Goal: Task Accomplishment & Management: Use online tool/utility

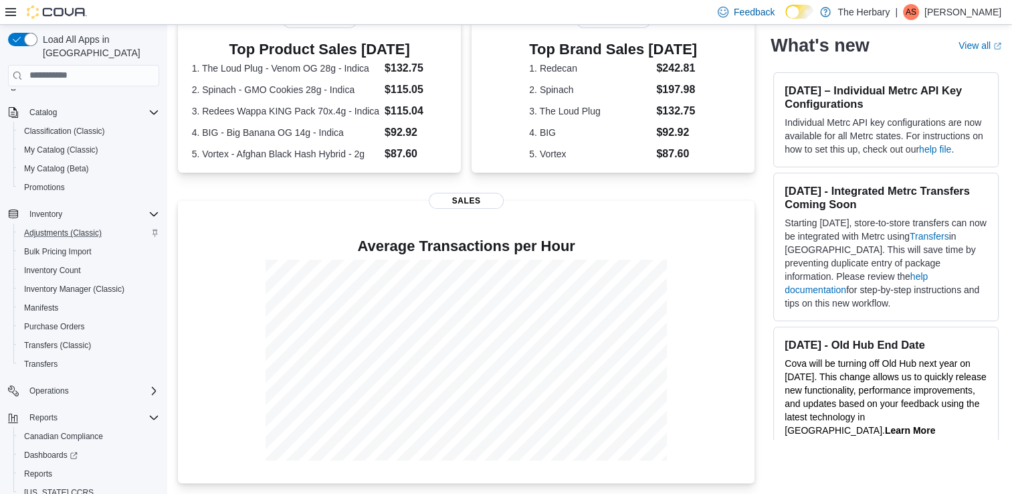
scroll to position [146, 0]
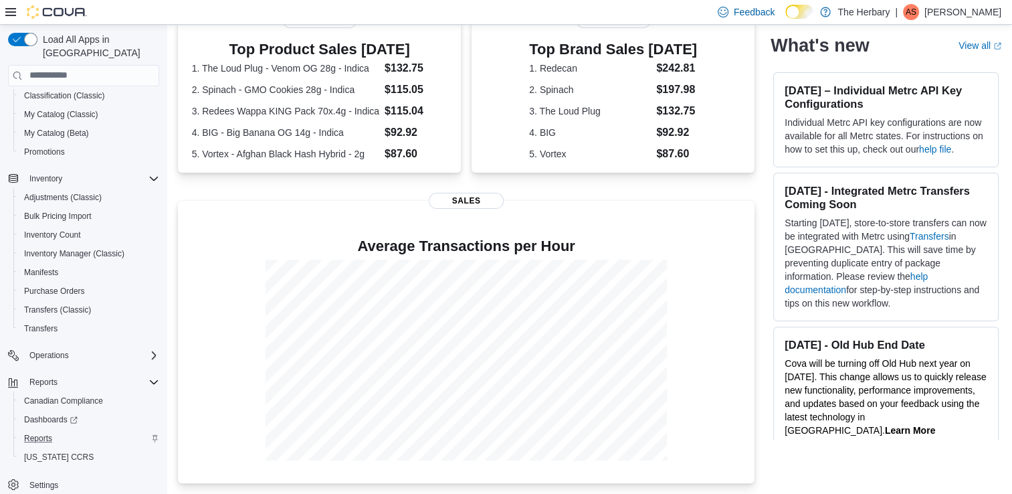
click at [66, 430] on div "Reports" at bounding box center [89, 438] width 141 height 16
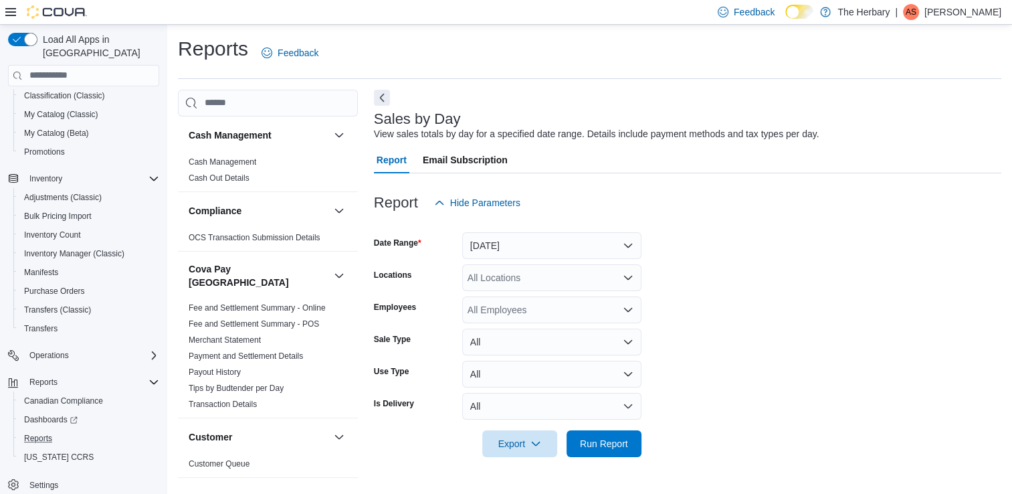
scroll to position [3, 0]
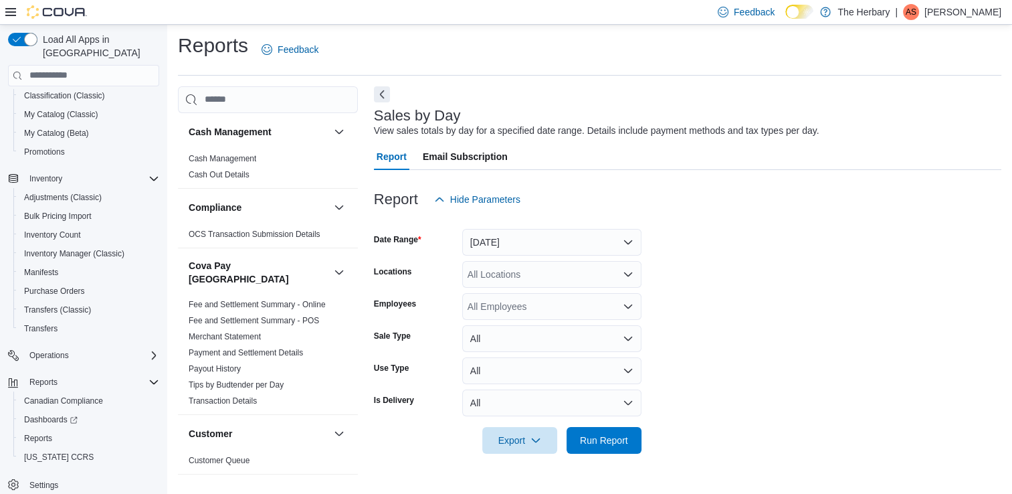
click at [524, 266] on div "All Locations" at bounding box center [551, 274] width 179 height 27
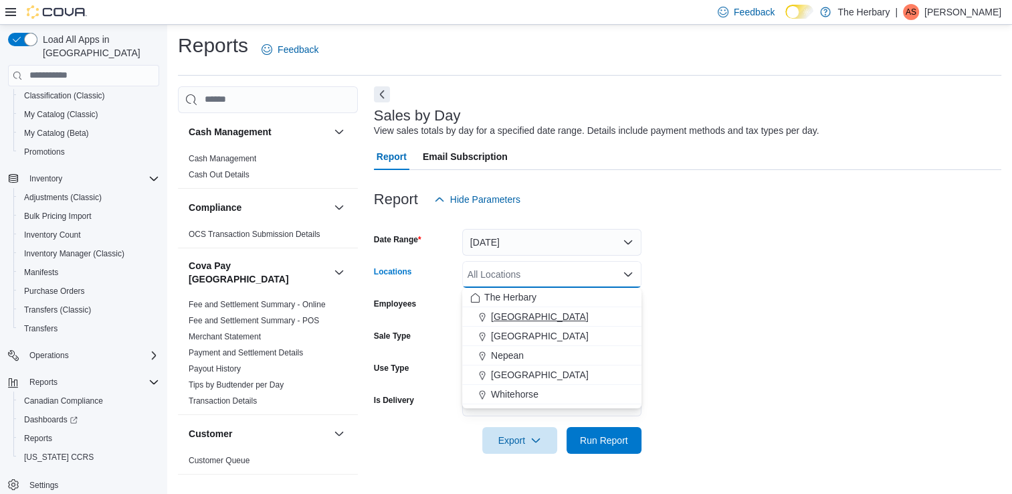
click at [530, 318] on div "[GEOGRAPHIC_DATA]" at bounding box center [551, 316] width 163 height 13
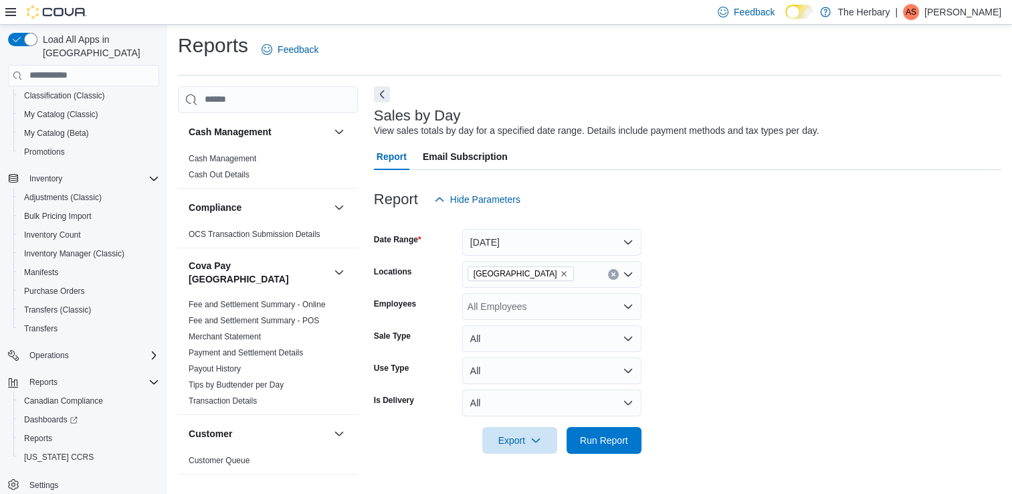
click at [733, 337] on form "Date Range [DATE] Locations [GEOGRAPHIC_DATA] Employees All Employees Sale Type…" at bounding box center [688, 333] width 628 height 241
click at [608, 432] on span "Run Report" at bounding box center [604, 439] width 59 height 27
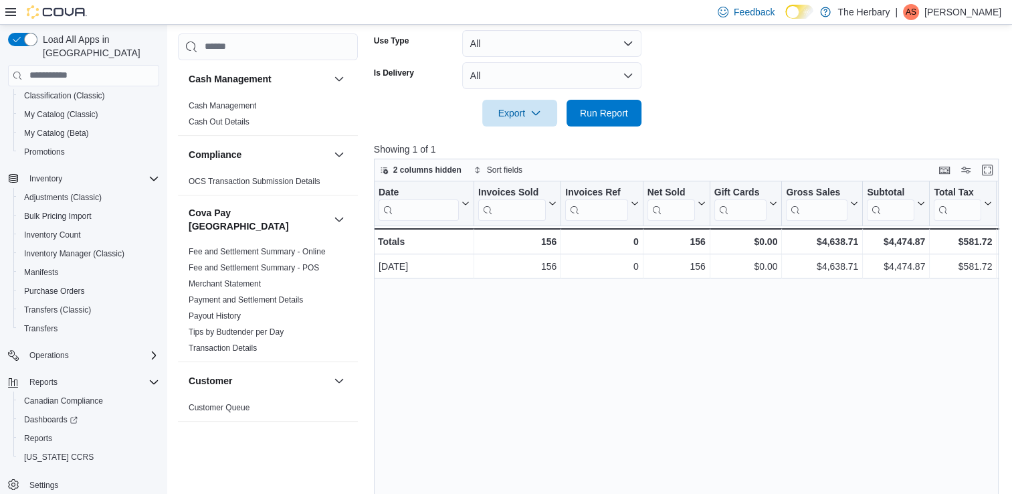
scroll to position [338, 0]
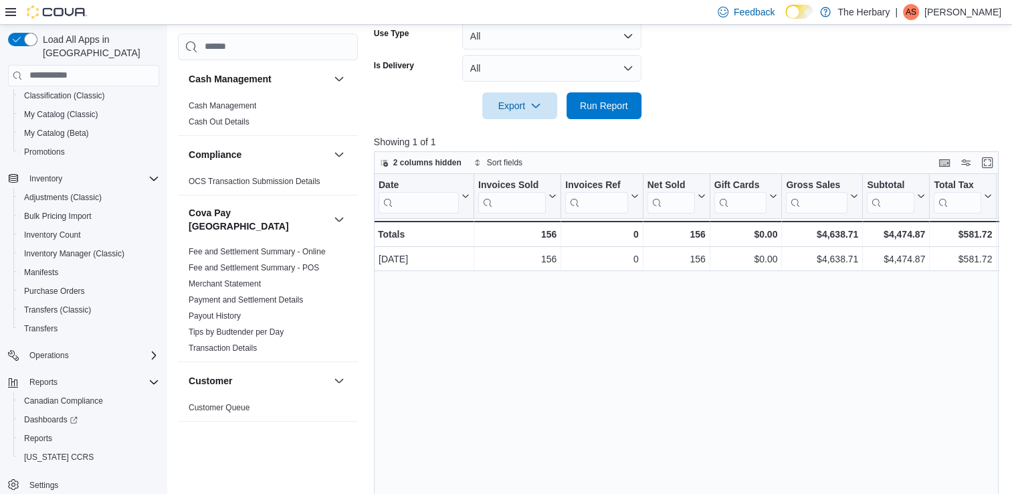
click at [527, 270] on div "Date Click to view column header actions Invoices Sold Click to view column hea…" at bounding box center [690, 360] width 632 height 373
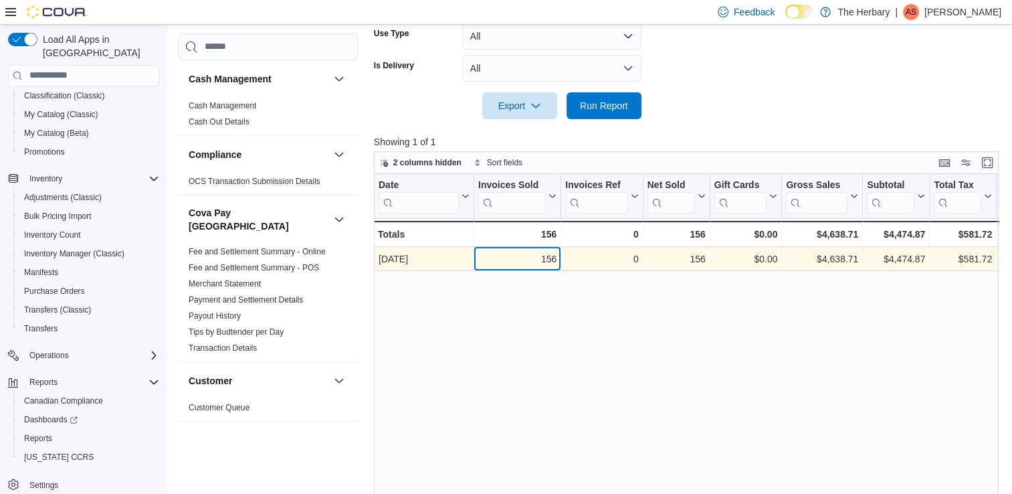
click at [527, 257] on div "156" at bounding box center [517, 259] width 78 height 16
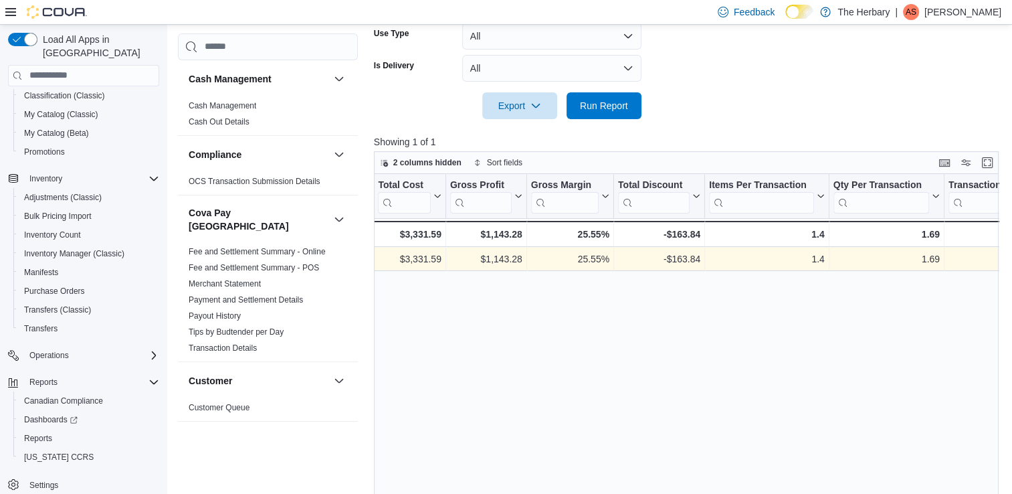
scroll to position [0, 0]
